Goal: Information Seeking & Learning: Learn about a topic

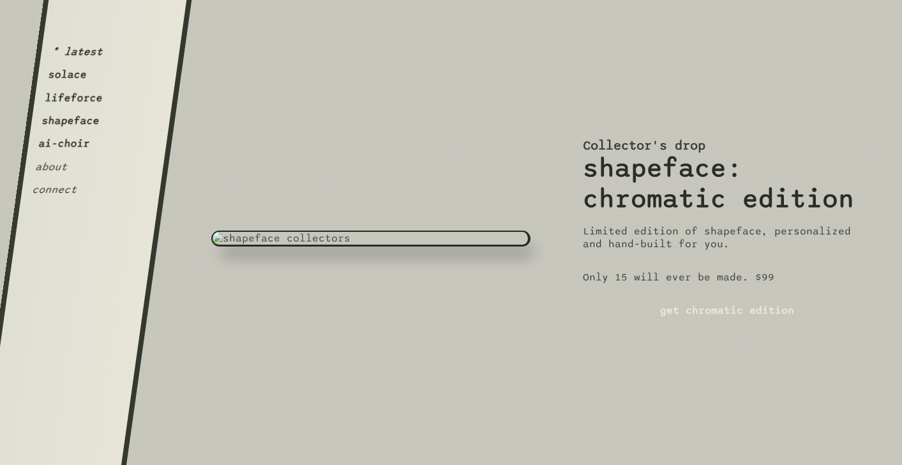
click at [61, 147] on button "ai-choir" at bounding box center [64, 143] width 53 height 13
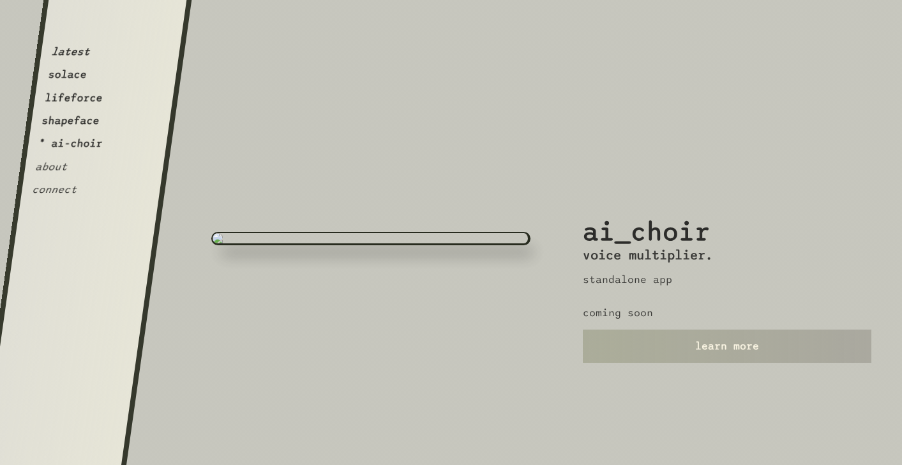
click at [616, 338] on link "learn more" at bounding box center [727, 346] width 289 height 33
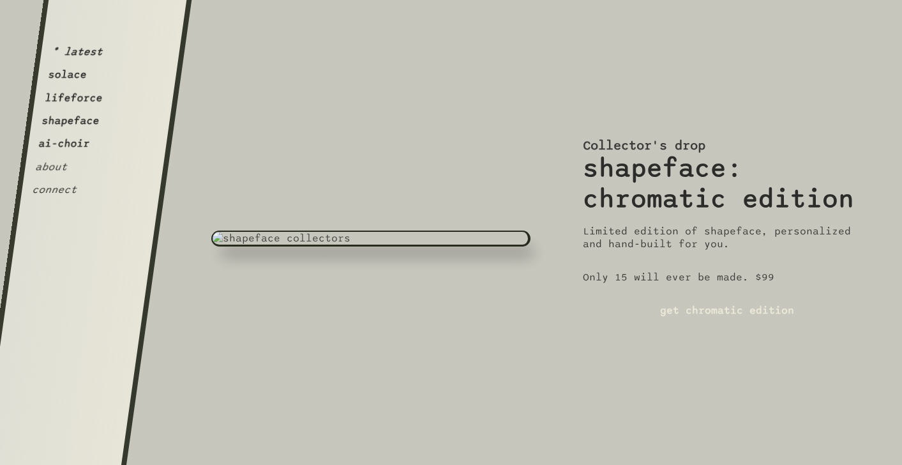
click at [68, 149] on button "ai-choir" at bounding box center [64, 143] width 53 height 13
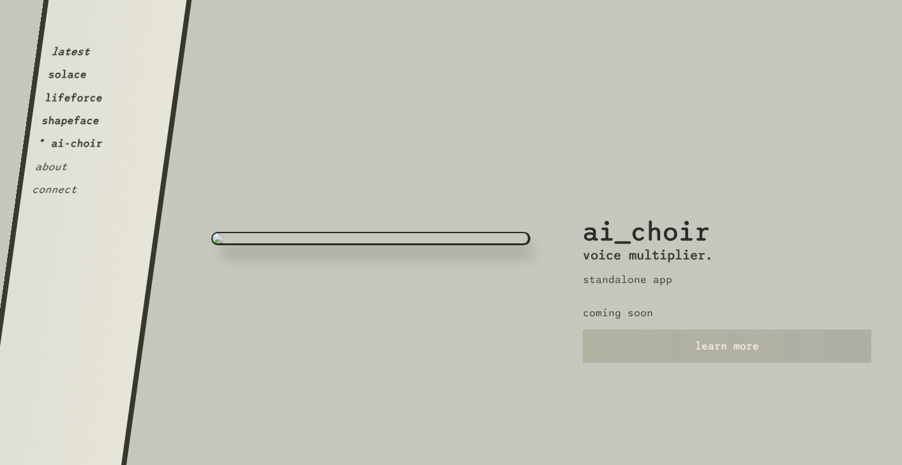
click at [81, 123] on button "shapeface" at bounding box center [70, 120] width 59 height 13
click at [77, 140] on button "ai-choir" at bounding box center [64, 143] width 53 height 13
click at [78, 119] on button "shapeface" at bounding box center [70, 120] width 59 height 13
click at [80, 107] on div "latest solace lifeforce * shapeface ai-choir about connect" at bounding box center [79, 103] width 96 height 186
click at [73, 76] on button "solace" at bounding box center [67, 74] width 40 height 13
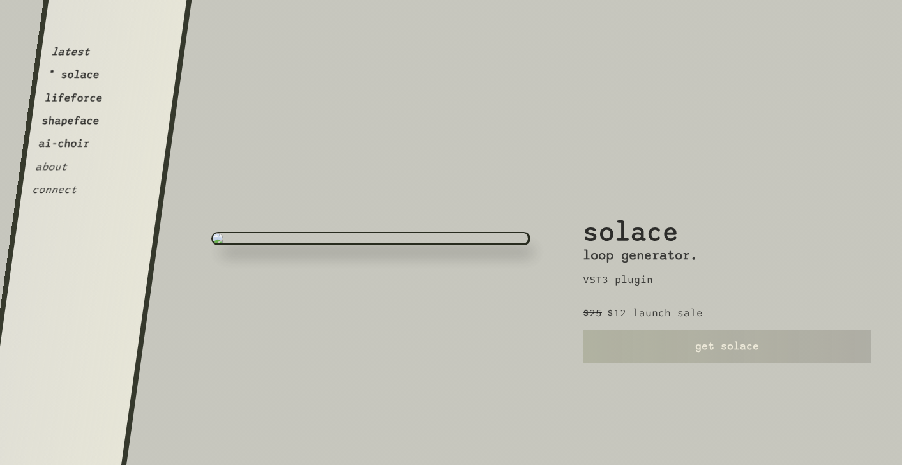
click at [73, 66] on div "latest * solace lifeforce shapeface ai-choir about connect" at bounding box center [73, 103] width 84 height 186
click at [65, 146] on button "ai-choir" at bounding box center [64, 143] width 53 height 13
click at [722, 365] on div "ai_choir voice multiplier. standalone app coming soon learn more" at bounding box center [727, 232] width 289 height 465
click at [719, 350] on link "learn more" at bounding box center [727, 346] width 289 height 33
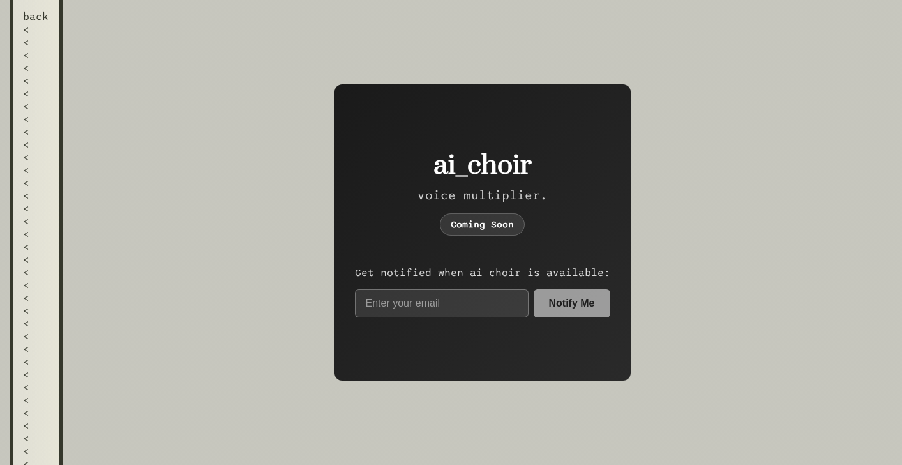
click at [42, 176] on div "<" at bounding box center [36, 182] width 26 height 13
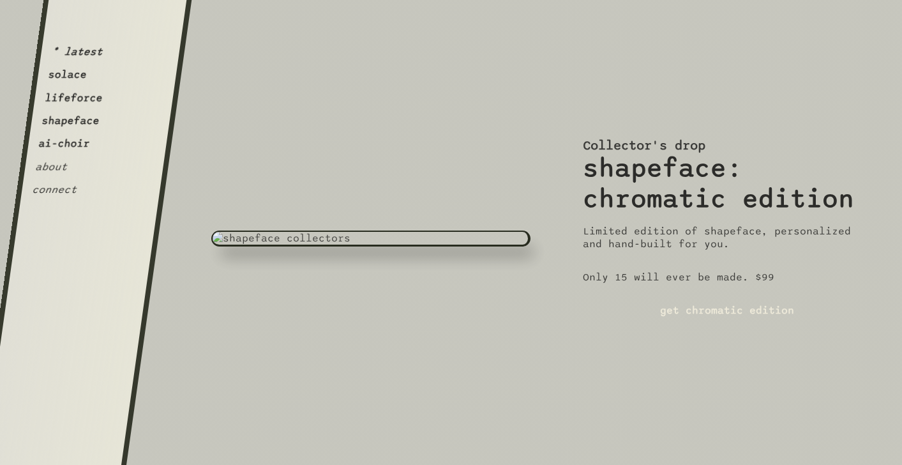
click at [67, 146] on button "ai-choir" at bounding box center [64, 143] width 53 height 13
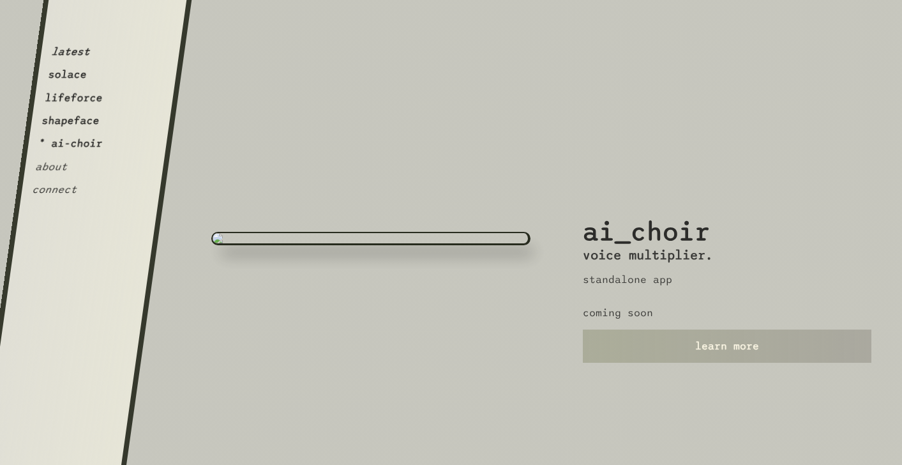
click at [639, 345] on link "learn more" at bounding box center [727, 346] width 289 height 33
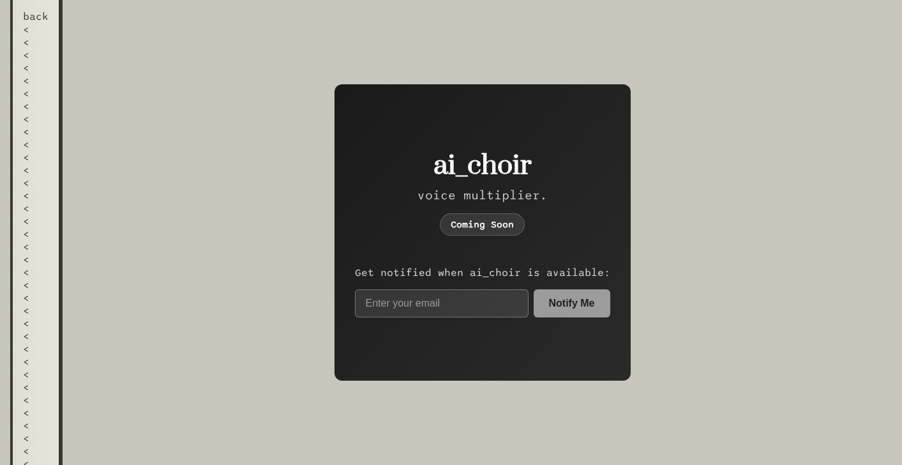
click at [30, 155] on div "<" at bounding box center [36, 157] width 26 height 13
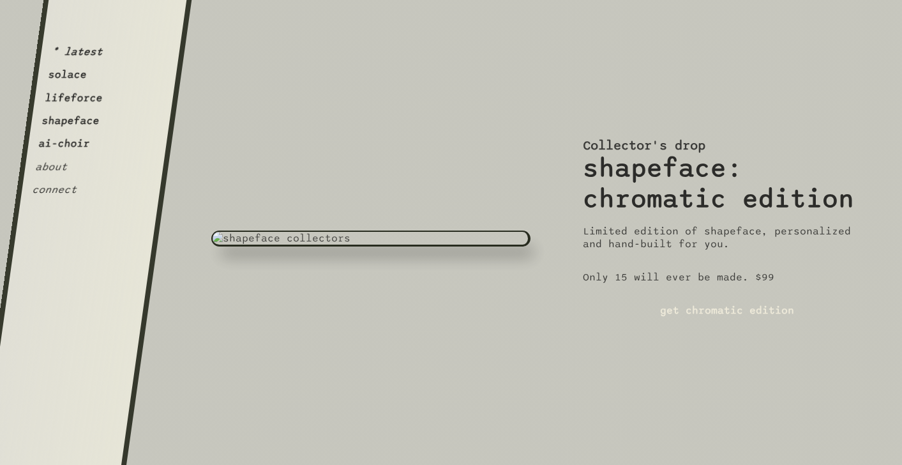
click at [68, 144] on button "ai-choir" at bounding box center [64, 143] width 53 height 13
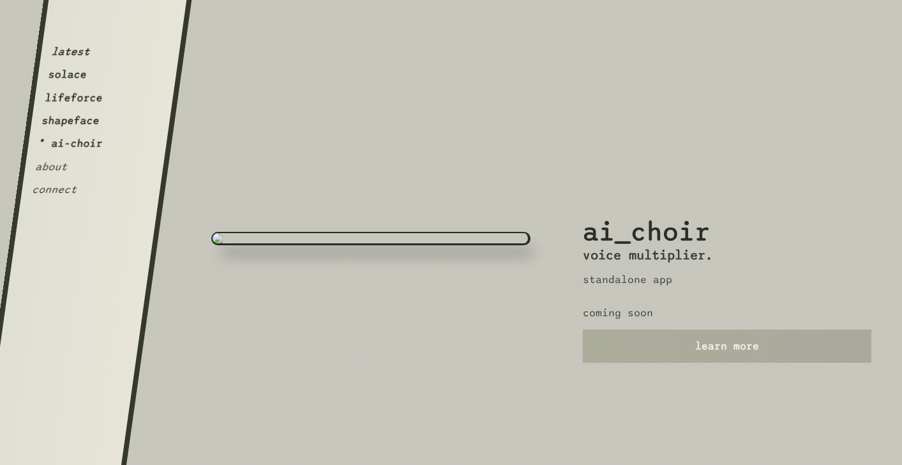
click at [709, 351] on link "learn more" at bounding box center [727, 346] width 289 height 33
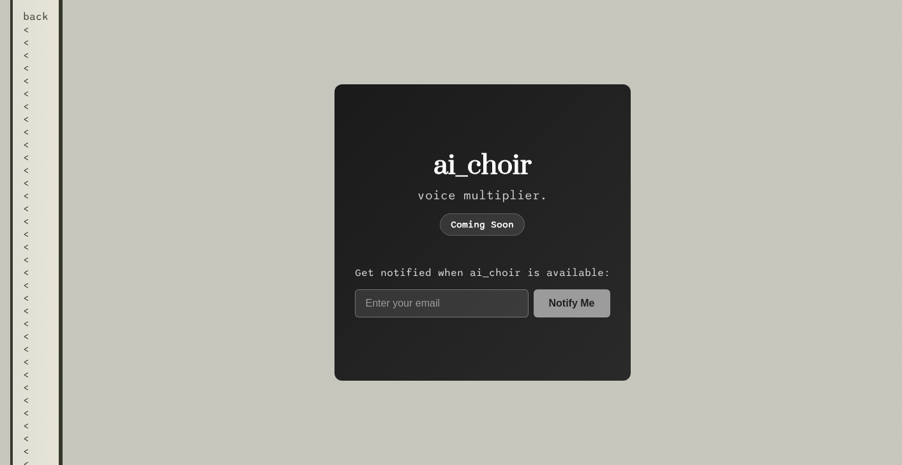
click at [40, 116] on div "<" at bounding box center [36, 118] width 26 height 13
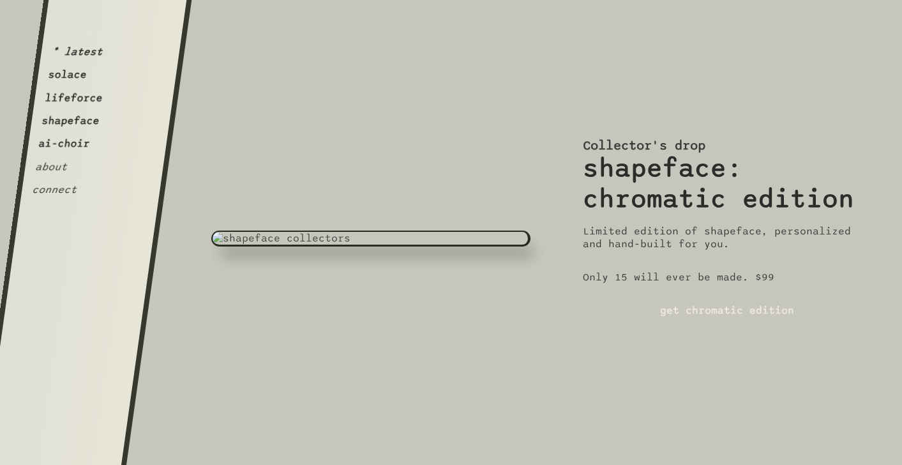
click at [82, 104] on button "lifeforce" at bounding box center [73, 97] width 59 height 13
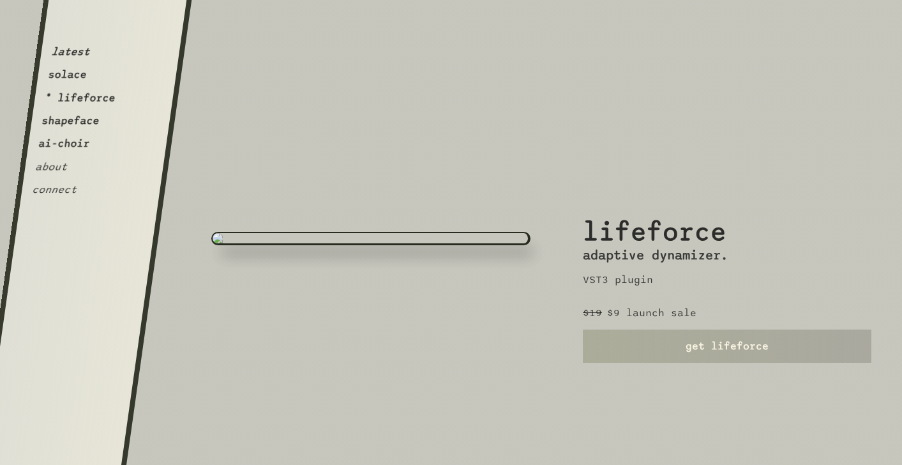
click at [626, 348] on link "get lifeforce" at bounding box center [727, 346] width 289 height 33
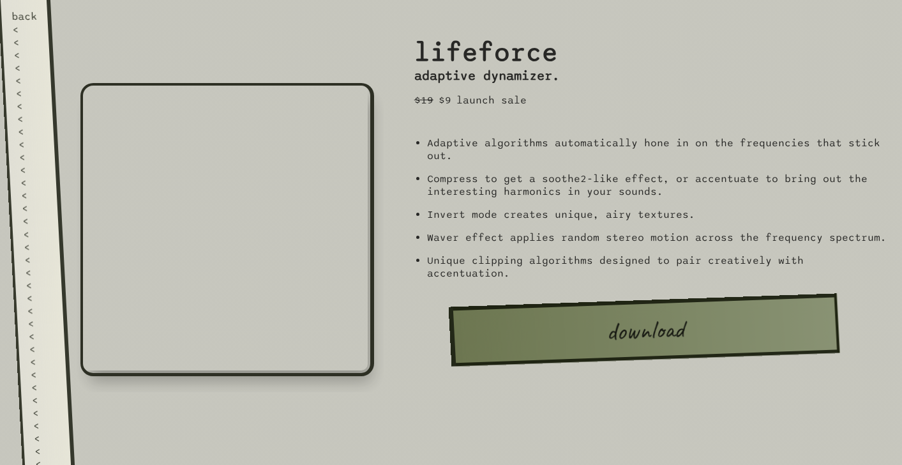
click at [35, 215] on div "<" at bounding box center [35, 221] width 26 height 13
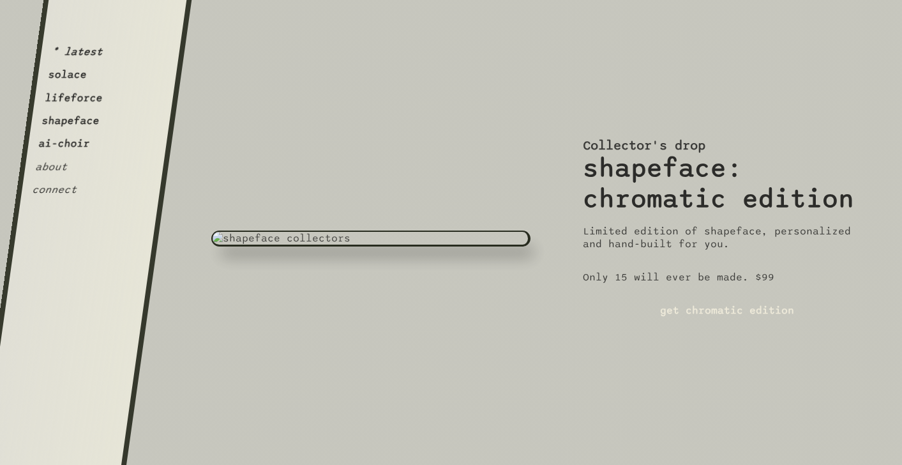
click at [71, 139] on button "ai-choir" at bounding box center [64, 143] width 53 height 13
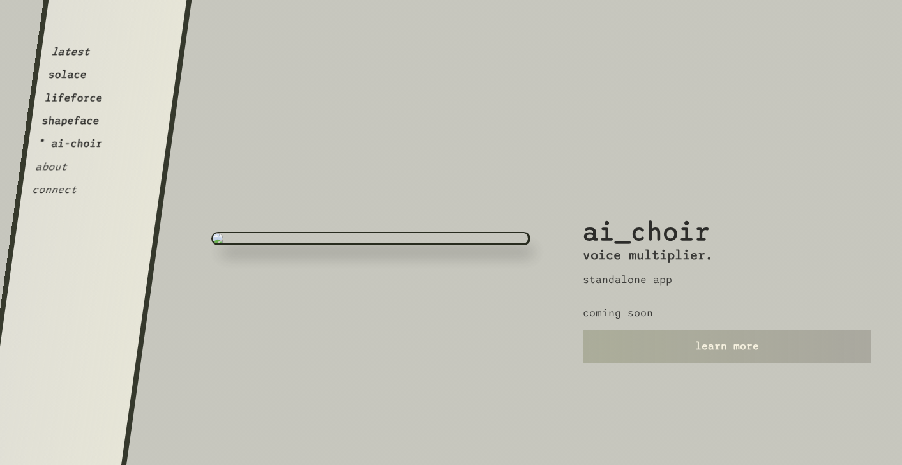
click at [643, 332] on link "learn more" at bounding box center [727, 346] width 289 height 33
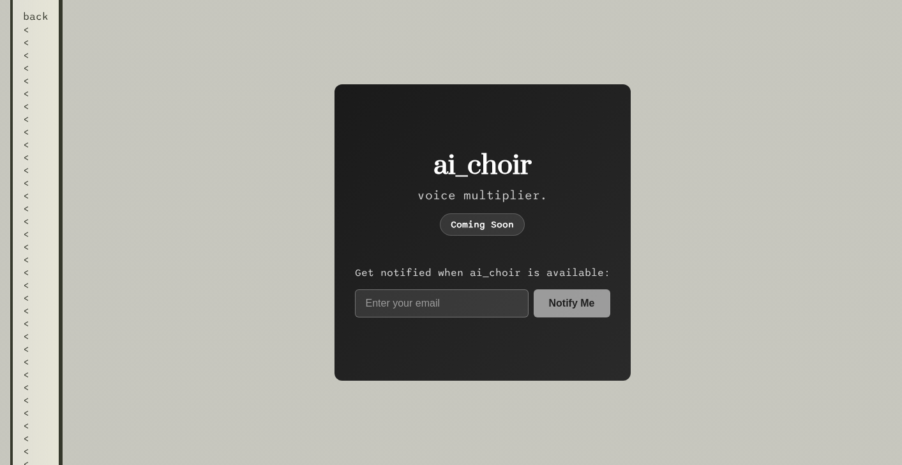
click at [22, 78] on link "back < < < < < < < < < < < < < < < < < < < < < < < < < < < < < < < < < < < < < …" at bounding box center [36, 232] width 52 height 465
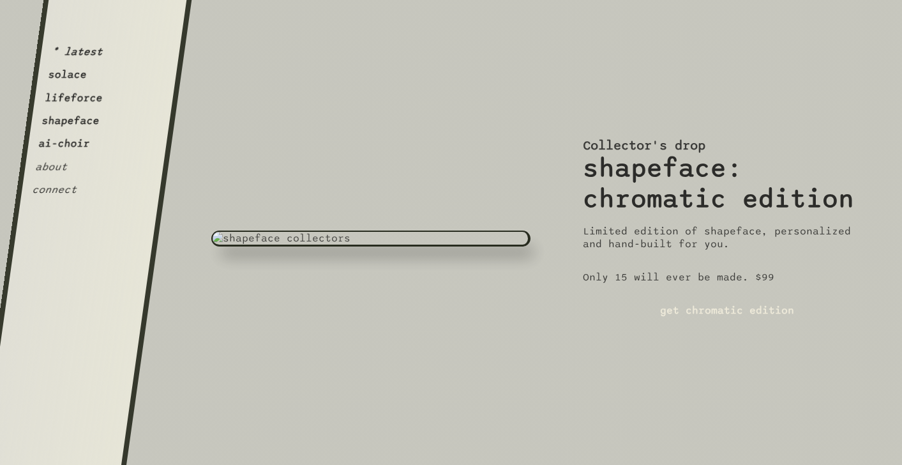
click at [73, 142] on button "ai-choir" at bounding box center [64, 143] width 53 height 13
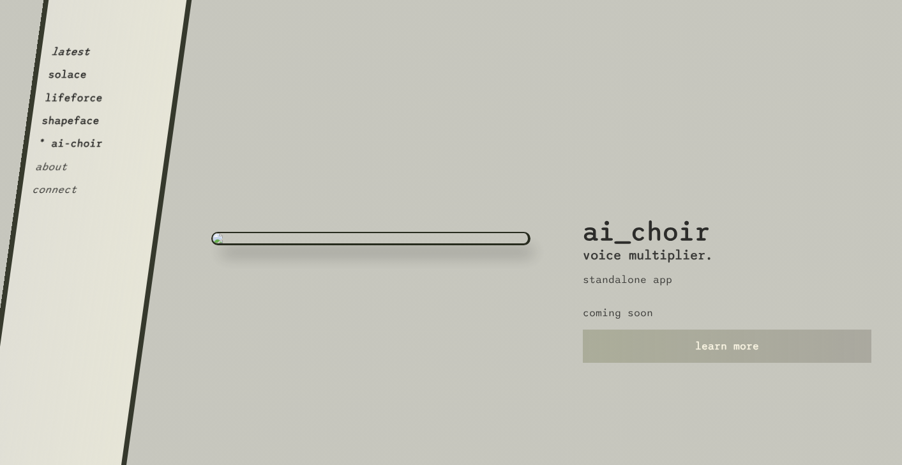
click at [609, 354] on link "learn more" at bounding box center [727, 346] width 289 height 33
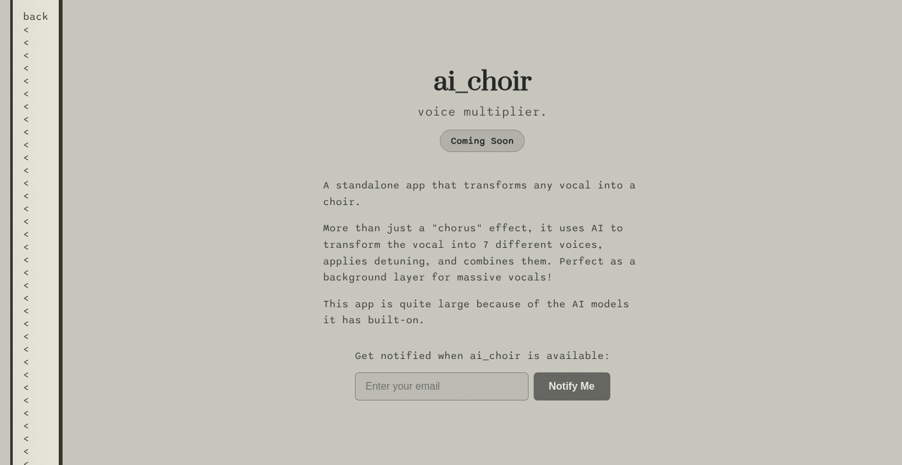
click at [36, 151] on div "<" at bounding box center [36, 157] width 26 height 13
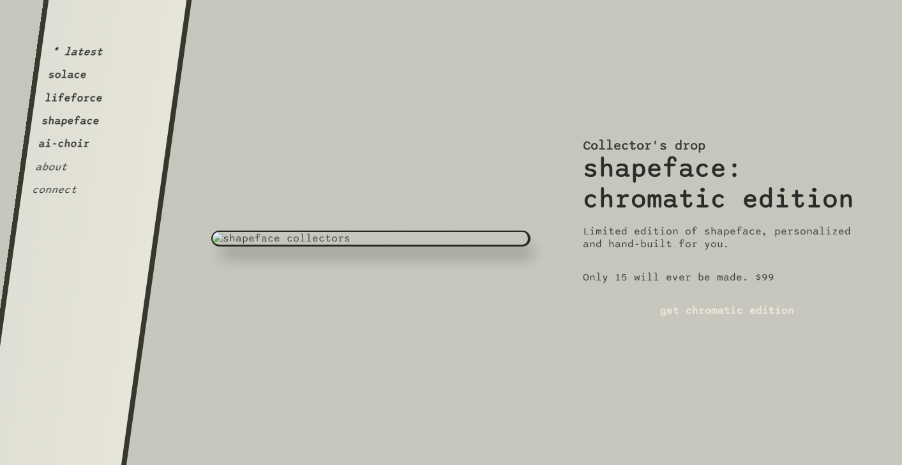
click at [57, 146] on button "ai-choir" at bounding box center [64, 143] width 53 height 13
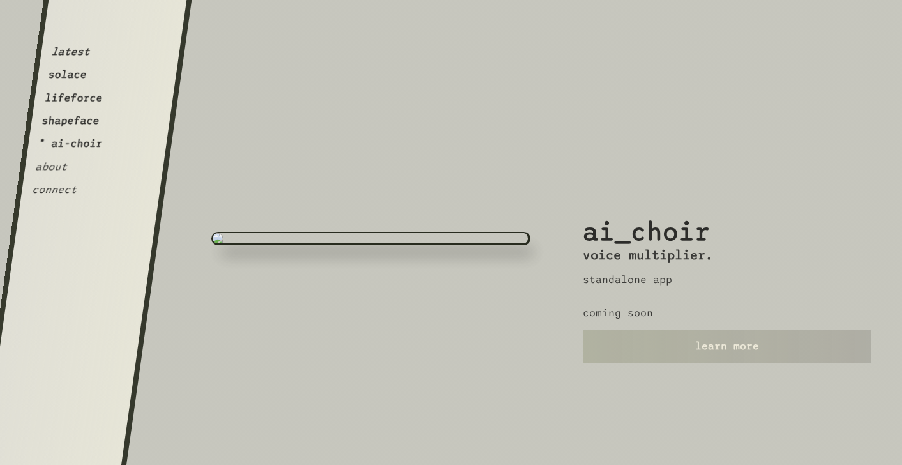
click at [641, 324] on div "ai_choir voice multiplier. standalone app coming soon learn more" at bounding box center [727, 232] width 289 height 465
click at [635, 340] on link "learn more" at bounding box center [727, 346] width 289 height 33
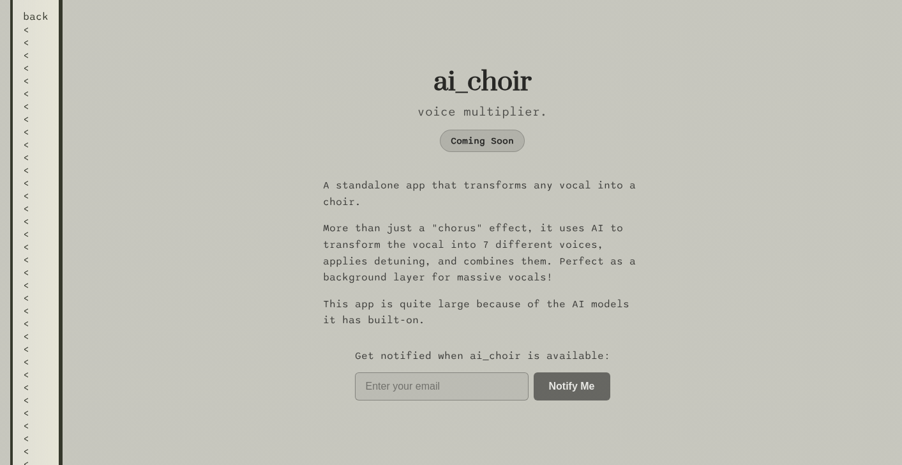
click at [37, 266] on div "<" at bounding box center [36, 272] width 26 height 13
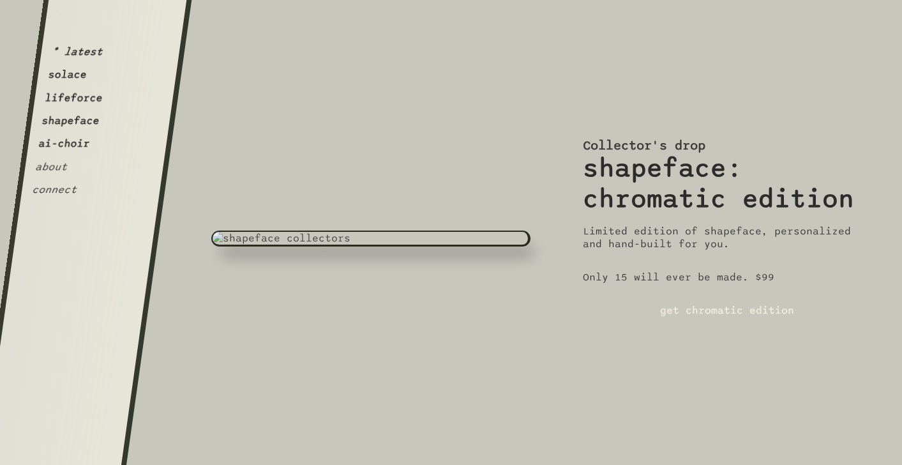
click at [79, 126] on button "shapeface" at bounding box center [70, 120] width 59 height 13
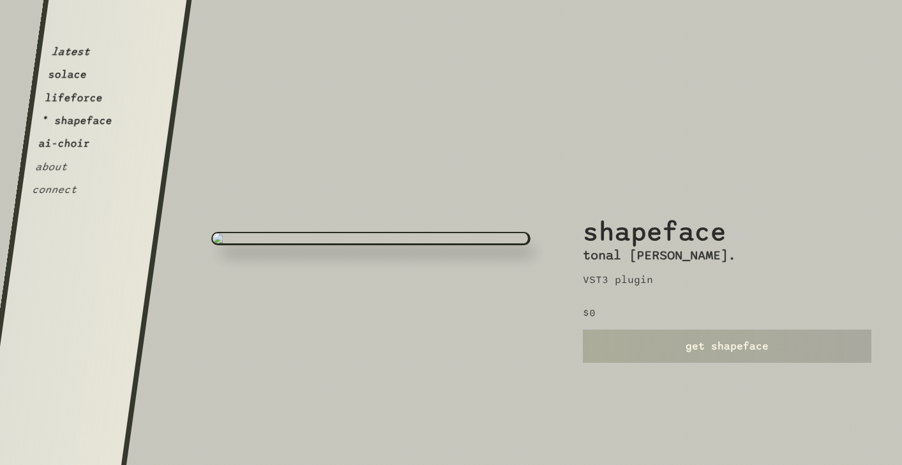
click at [649, 346] on link "get shapeface" at bounding box center [727, 346] width 289 height 33
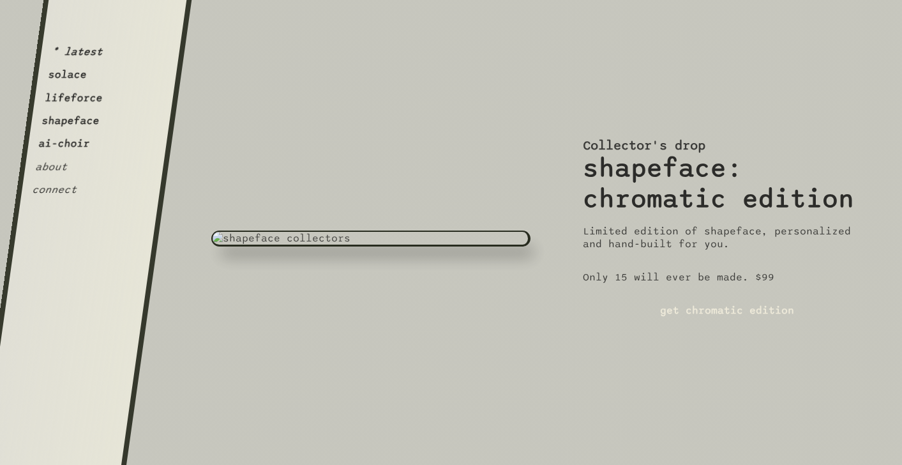
click at [81, 147] on button "ai-choir" at bounding box center [64, 143] width 53 height 13
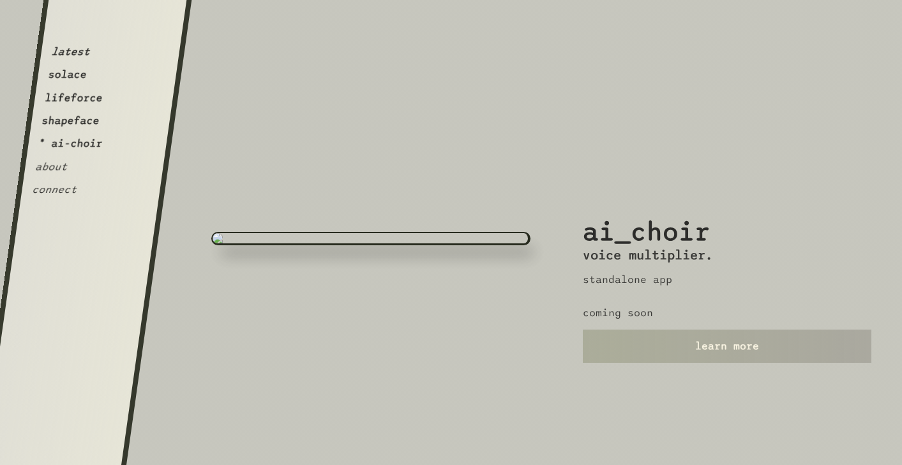
click at [647, 349] on link "learn more" at bounding box center [727, 346] width 289 height 33
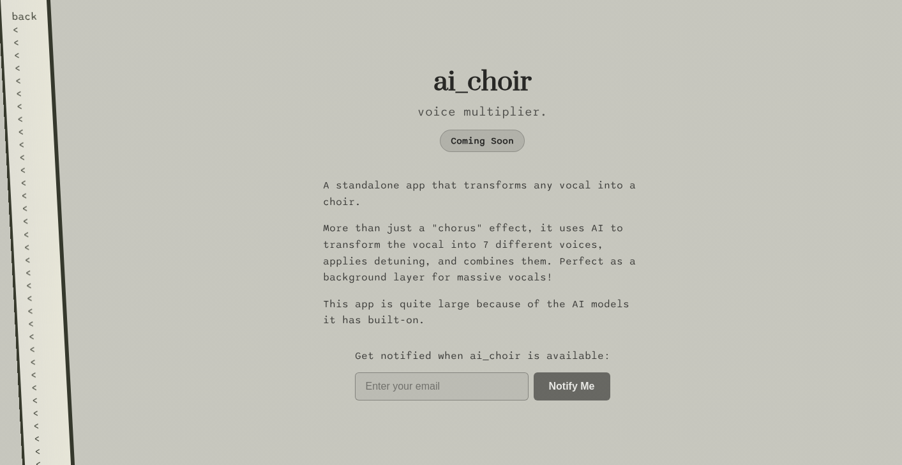
click at [39, 100] on div "<" at bounding box center [29, 106] width 26 height 13
